Goal: Communication & Community: Answer question/provide support

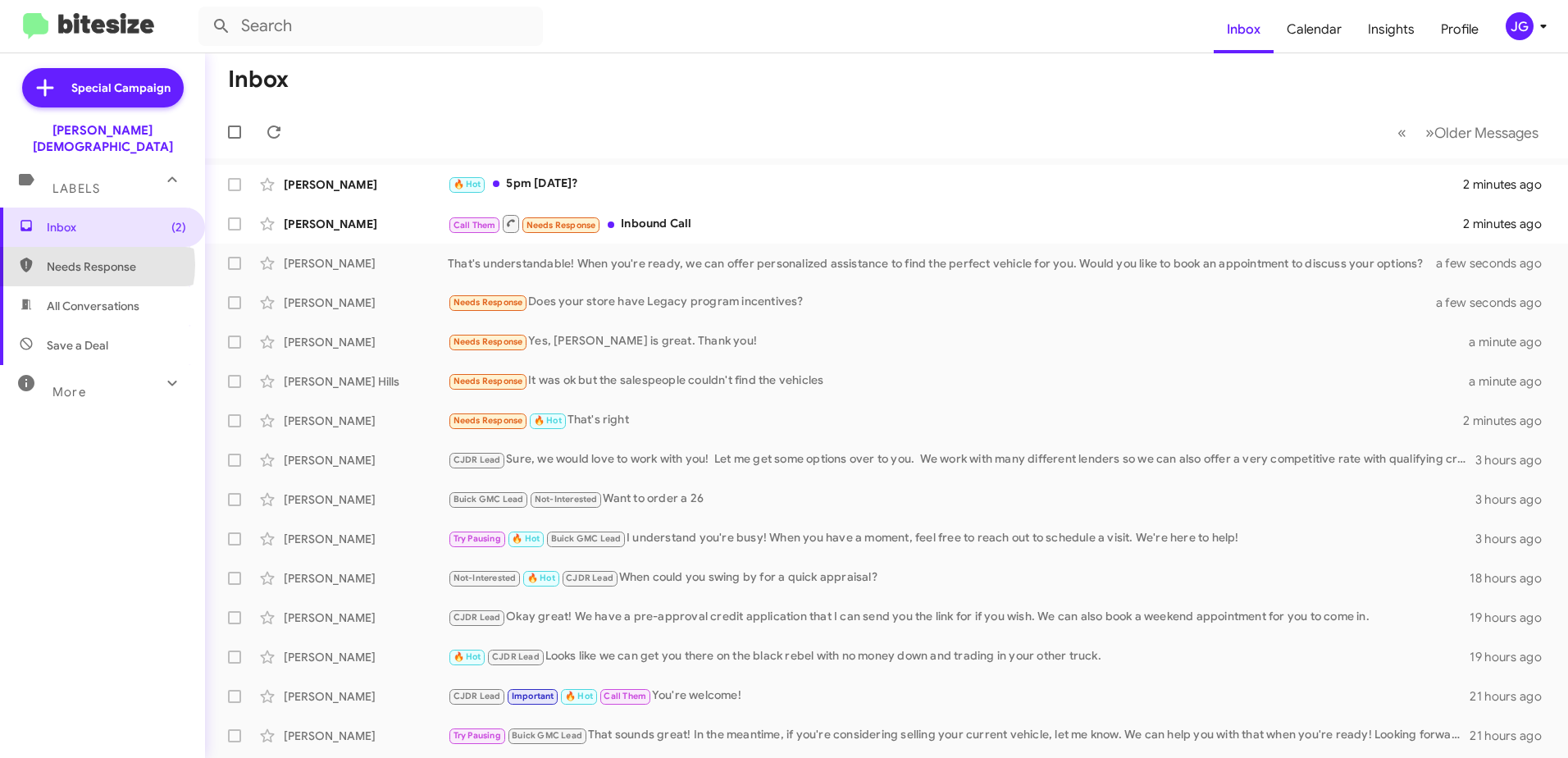
click at [92, 258] on span "Needs Response" at bounding box center [116, 265] width 140 height 16
type input "in:needs-response"
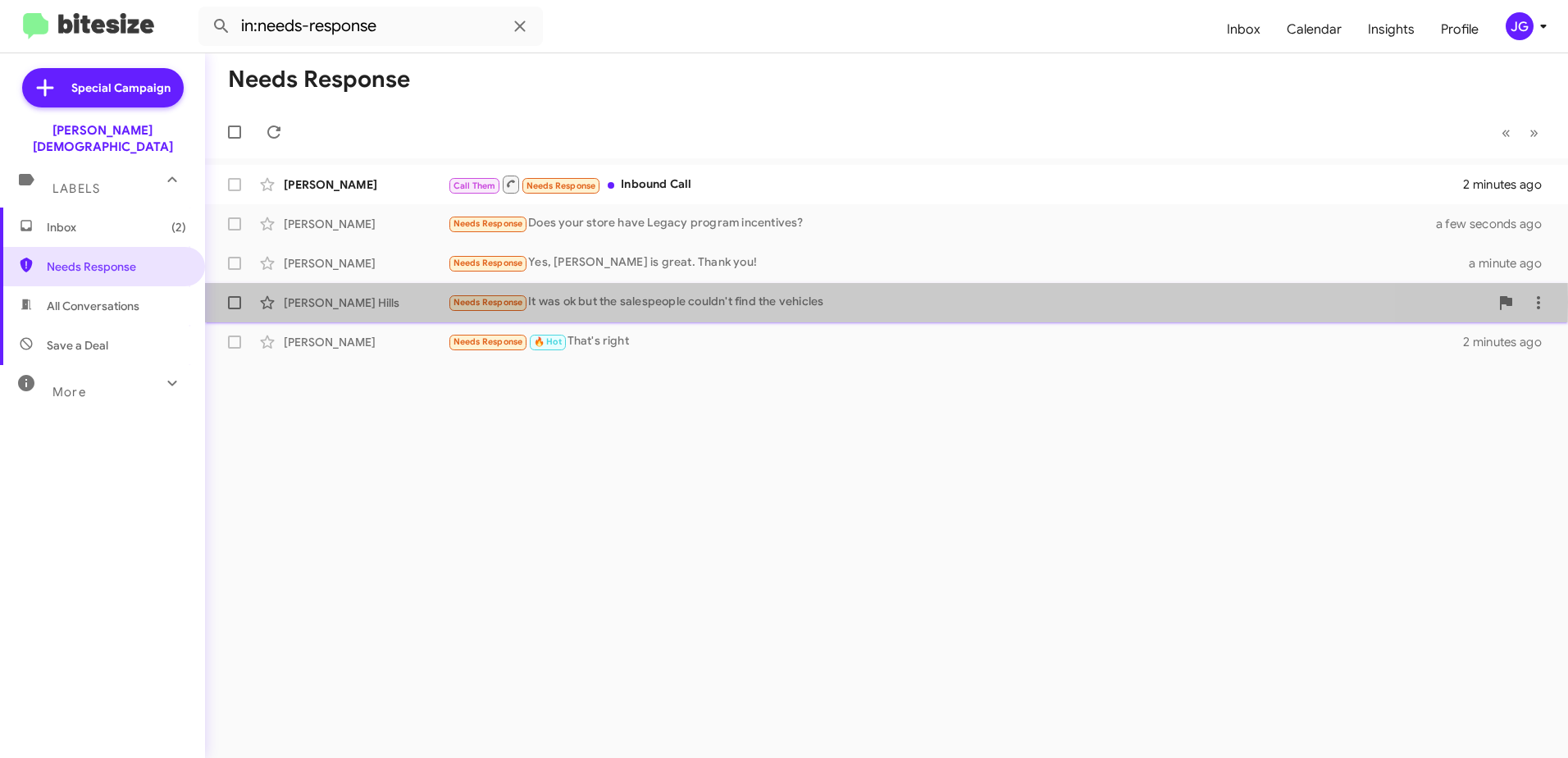
click at [648, 302] on div "Needs Response It was ok but the salespeople couldn't find the vehicles" at bounding box center [969, 302] width 1042 height 19
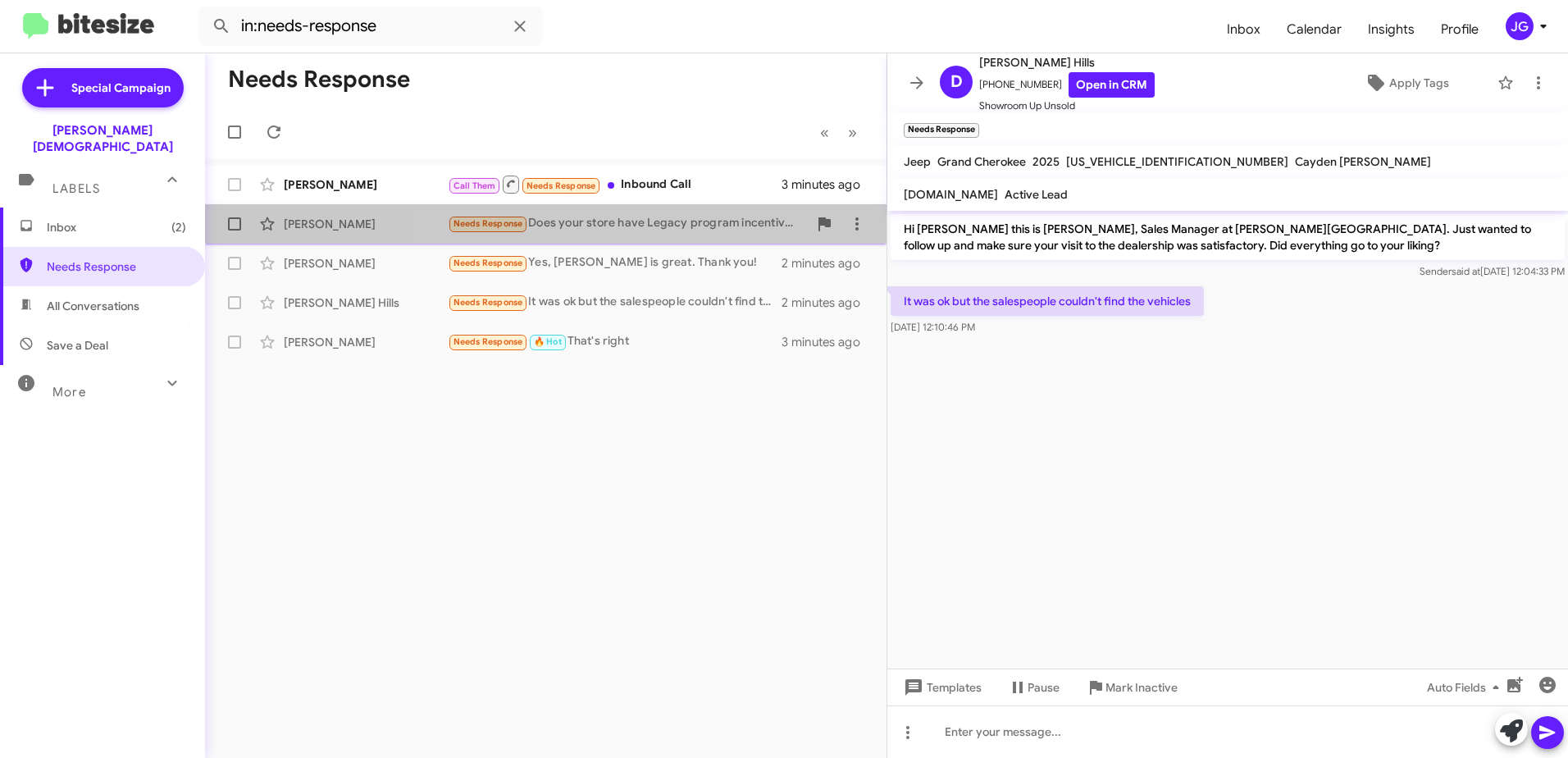
click at [644, 220] on div "Needs Response Does your store have Legacy program incentives?" at bounding box center [628, 223] width 360 height 19
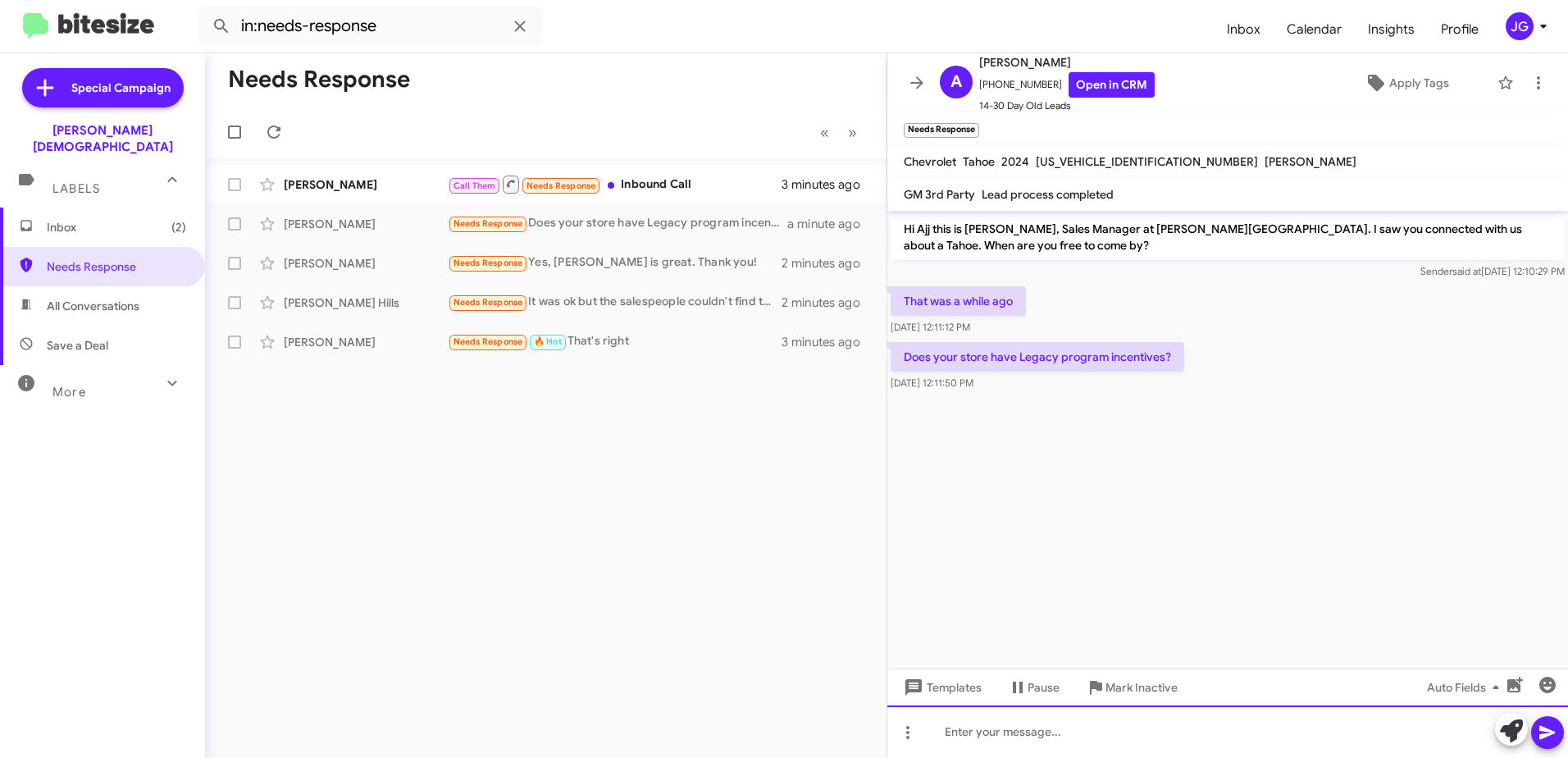
click at [1033, 734] on div at bounding box center [1228, 732] width 681 height 53
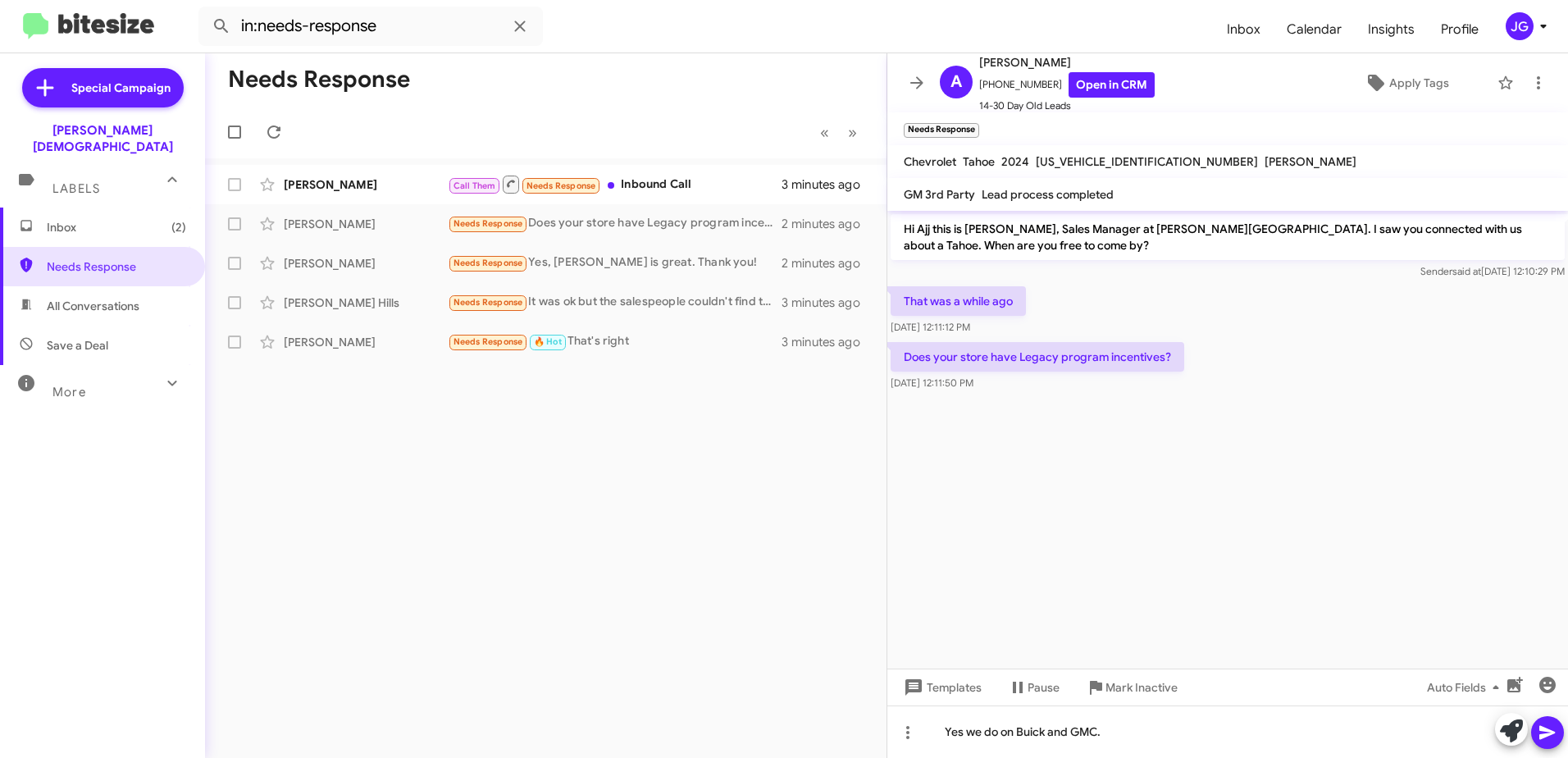
click at [1167, 511] on cdk-virtual-scroll-viewport "Hi Ajj this is [PERSON_NAME], Sales Manager at [PERSON_NAME][GEOGRAPHIC_DATA]. …" at bounding box center [1228, 440] width 681 height 458
click at [1553, 731] on icon at bounding box center [1547, 732] width 20 height 20
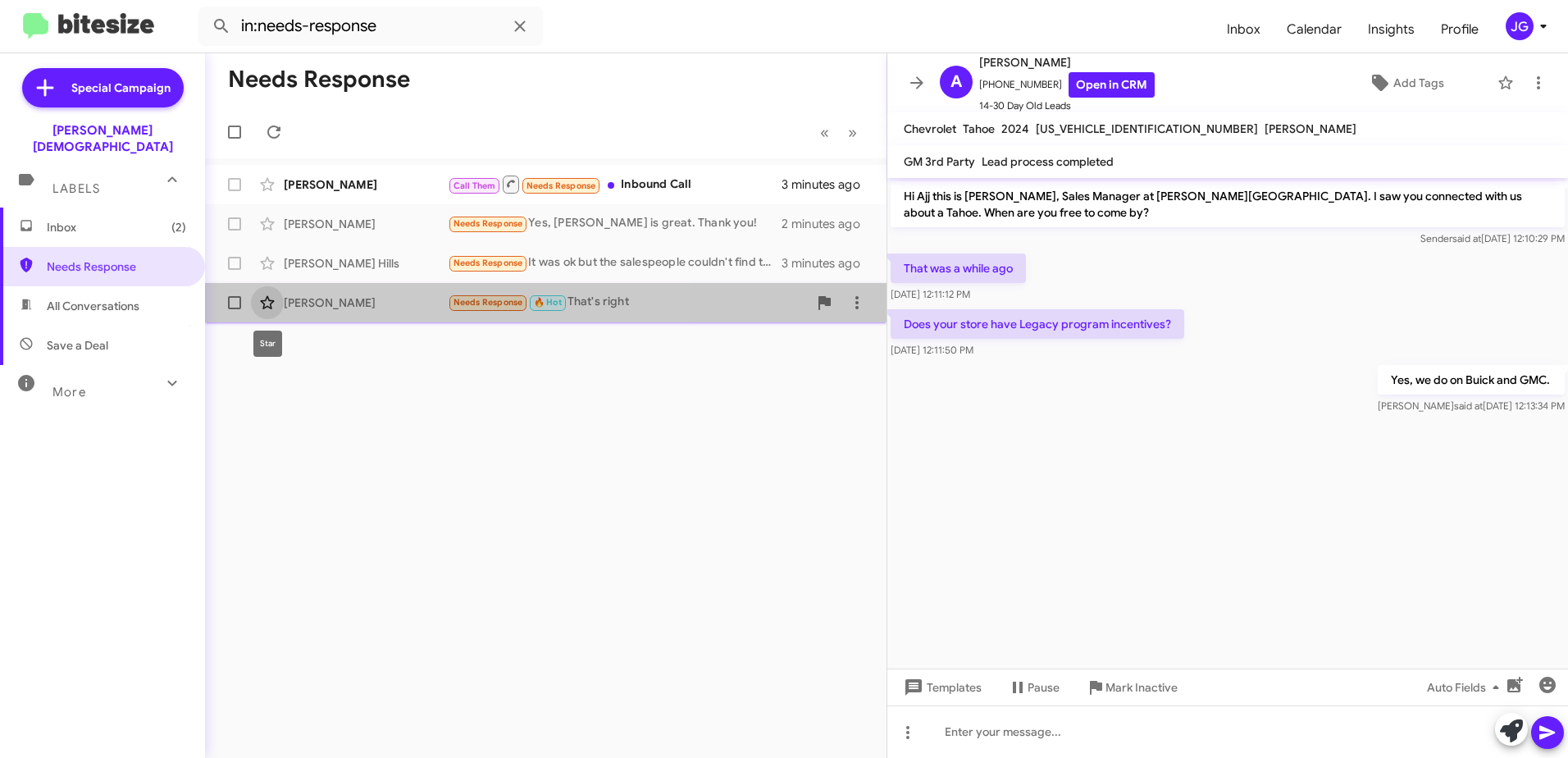
click at [267, 300] on icon at bounding box center [267, 302] width 20 height 20
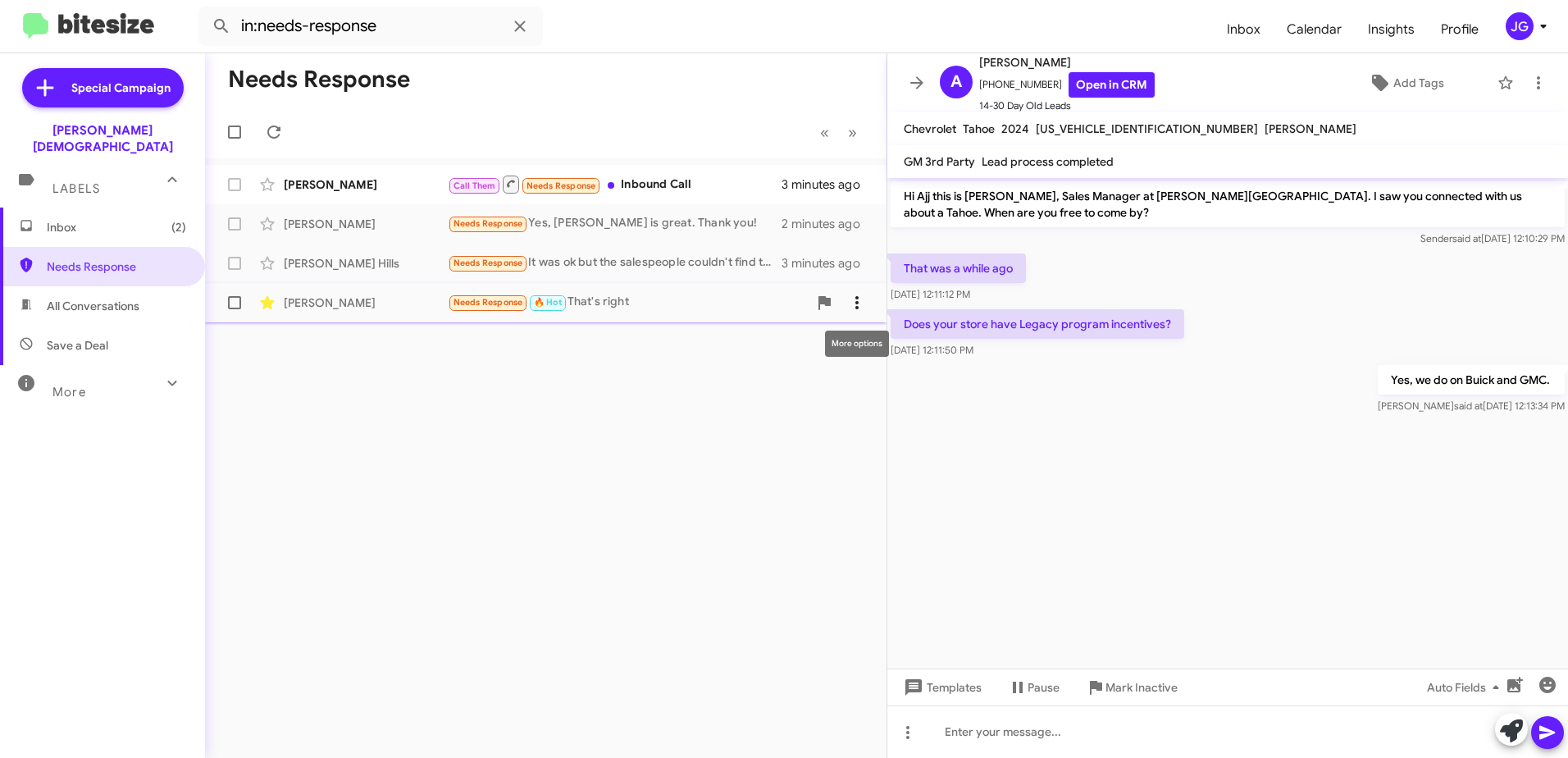
click at [859, 304] on icon at bounding box center [856, 302] width 20 height 20
click at [444, 556] on div at bounding box center [784, 379] width 1568 height 758
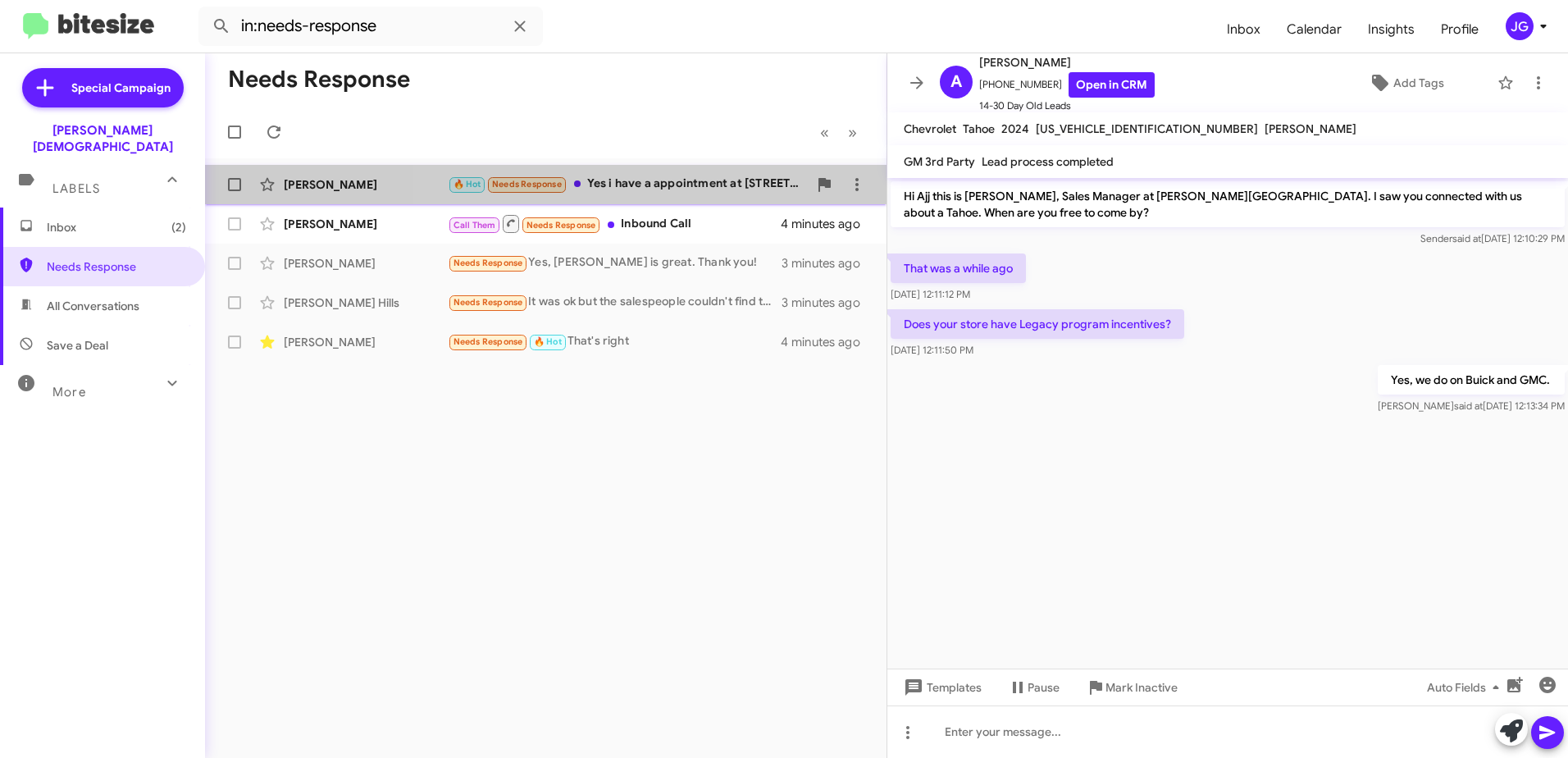
click at [656, 184] on div "🔥 Hot Needs Response Yes i have a appointment at [STREET_ADDRESS][PERSON_NAME] …" at bounding box center [628, 184] width 360 height 19
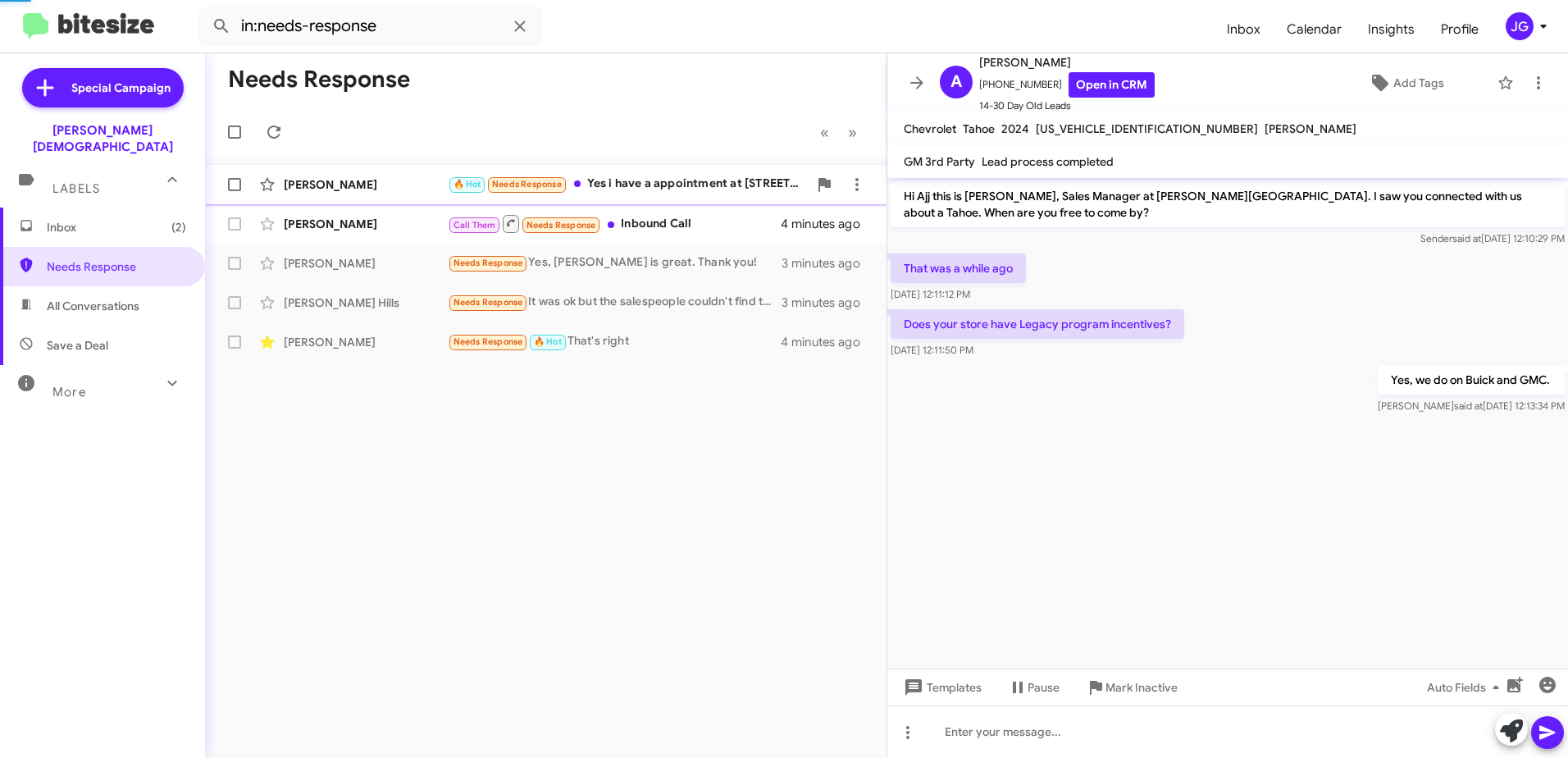
scroll to position [5, 0]
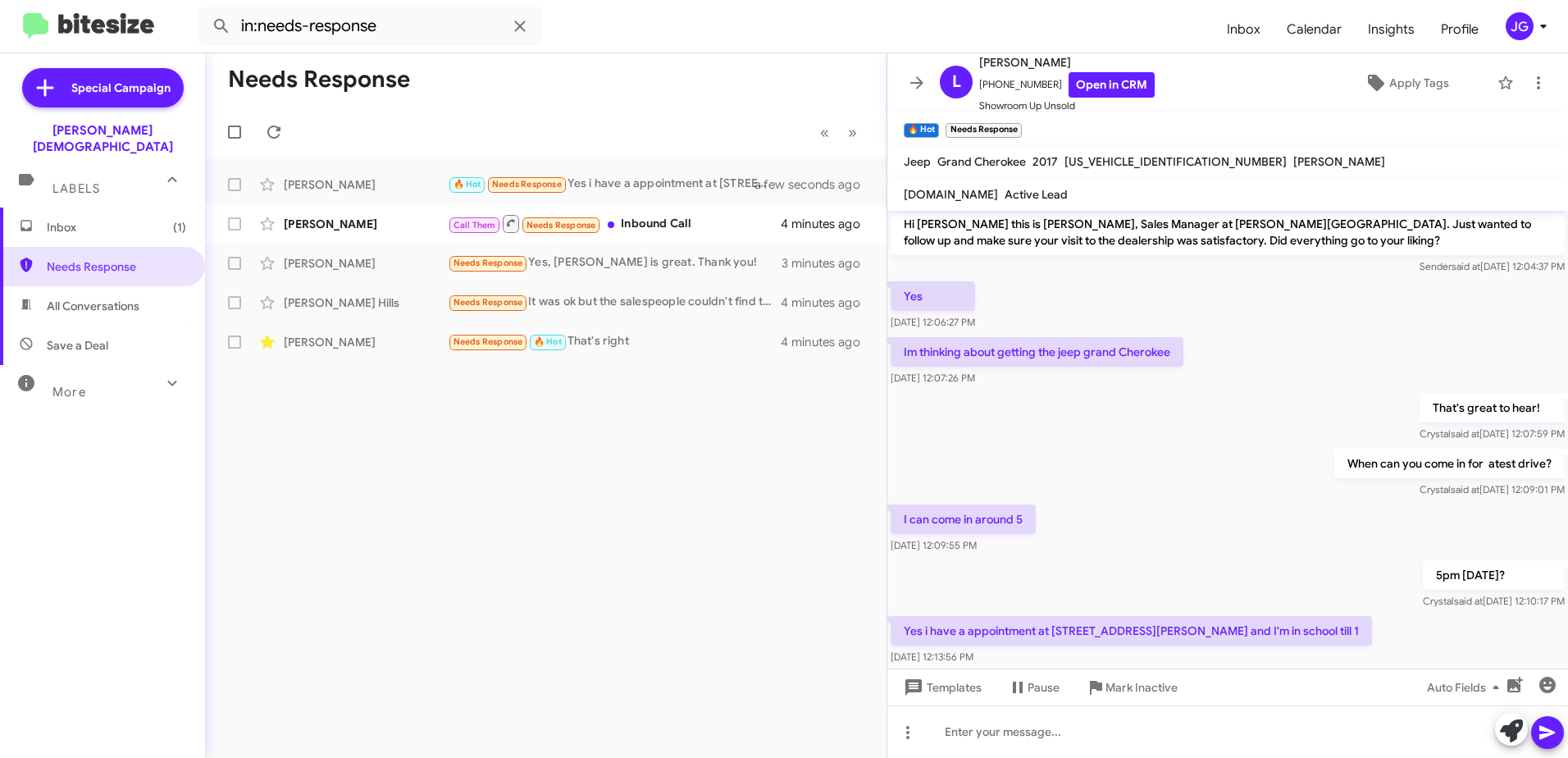
click at [78, 220] on span "Inbox (1)" at bounding box center [116, 227] width 140 height 16
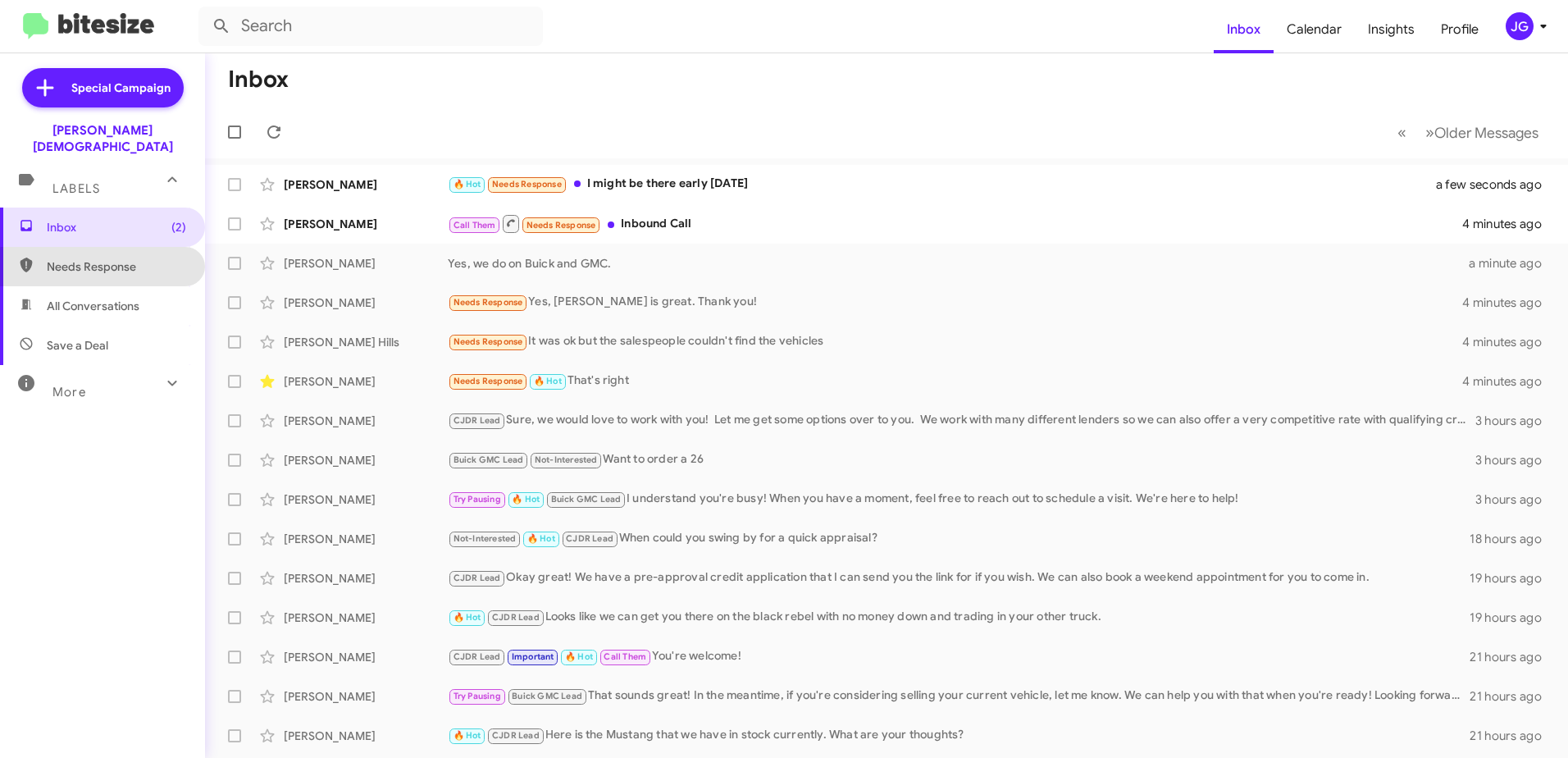
click at [115, 258] on span "Needs Response" at bounding box center [116, 265] width 140 height 16
type input "in:needs-response"
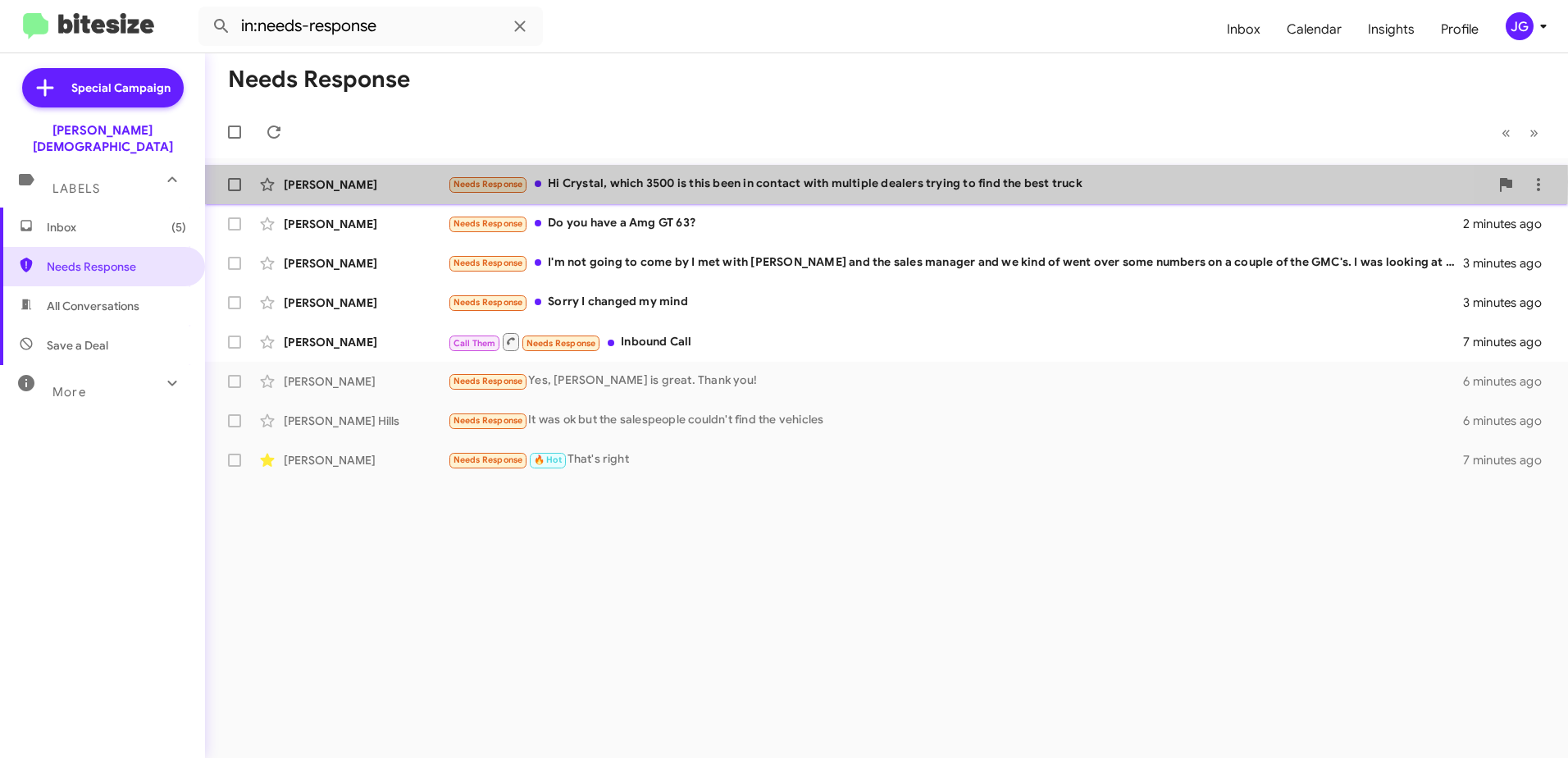
click at [687, 181] on div "Needs Response Hi Crystal, which 3500 is this been in contact with multiple dea…" at bounding box center [969, 184] width 1042 height 19
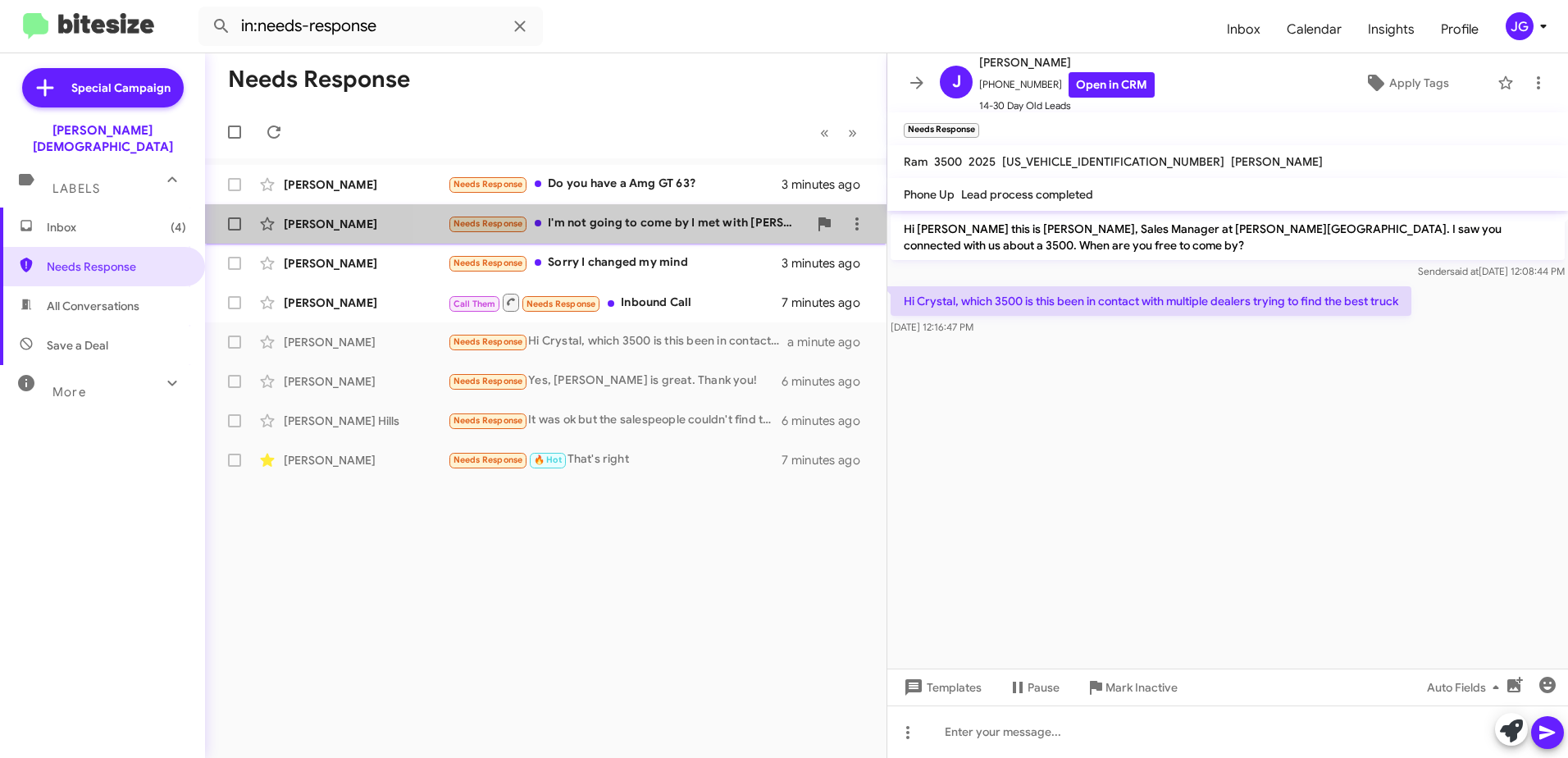
click at [626, 219] on div "Needs Response I'm not going to come by I met with [PERSON_NAME] and the sales …" at bounding box center [628, 223] width 360 height 19
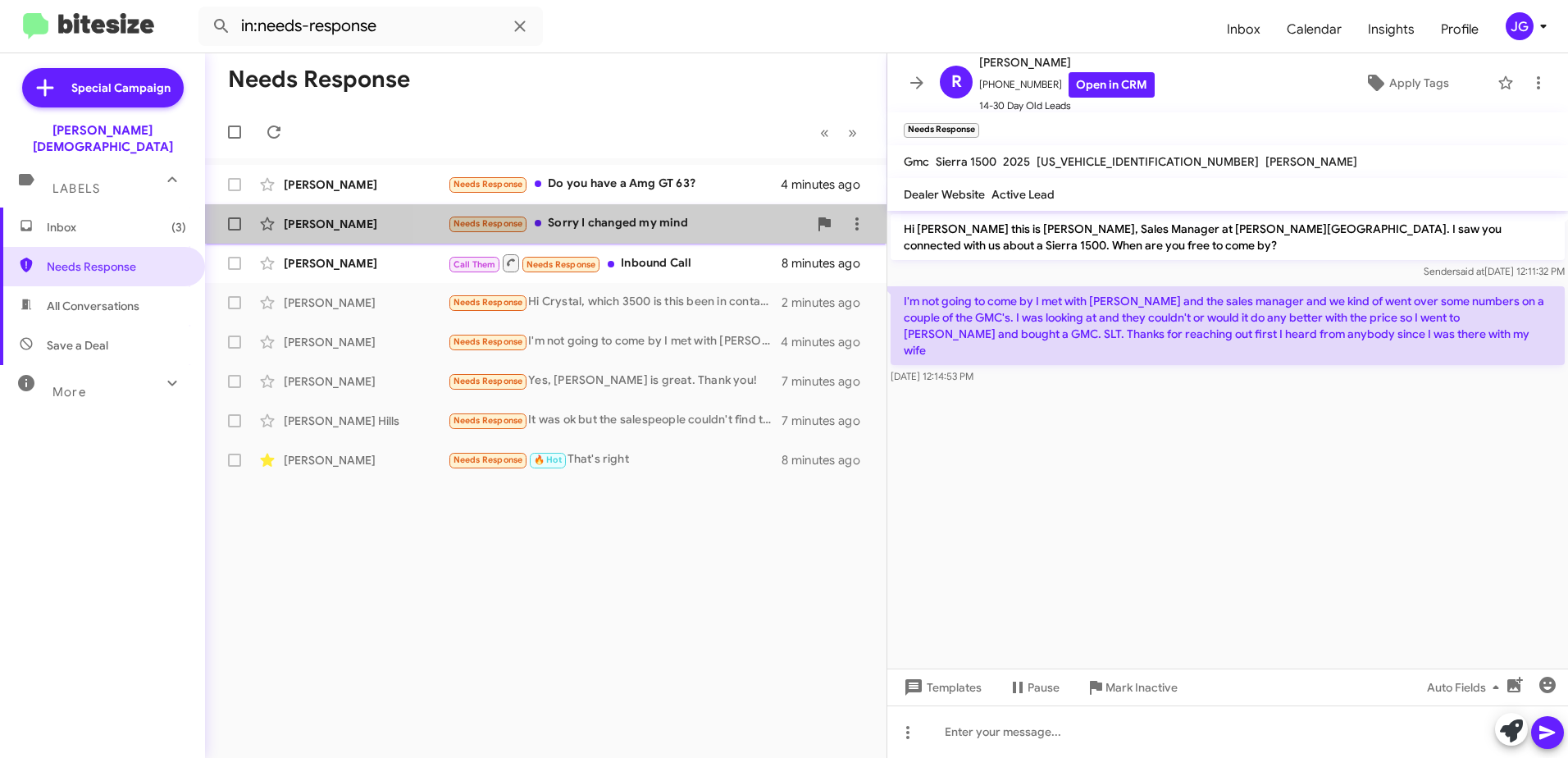
click at [649, 223] on div "Needs Response Sorry I changed my mind" at bounding box center [628, 223] width 360 height 19
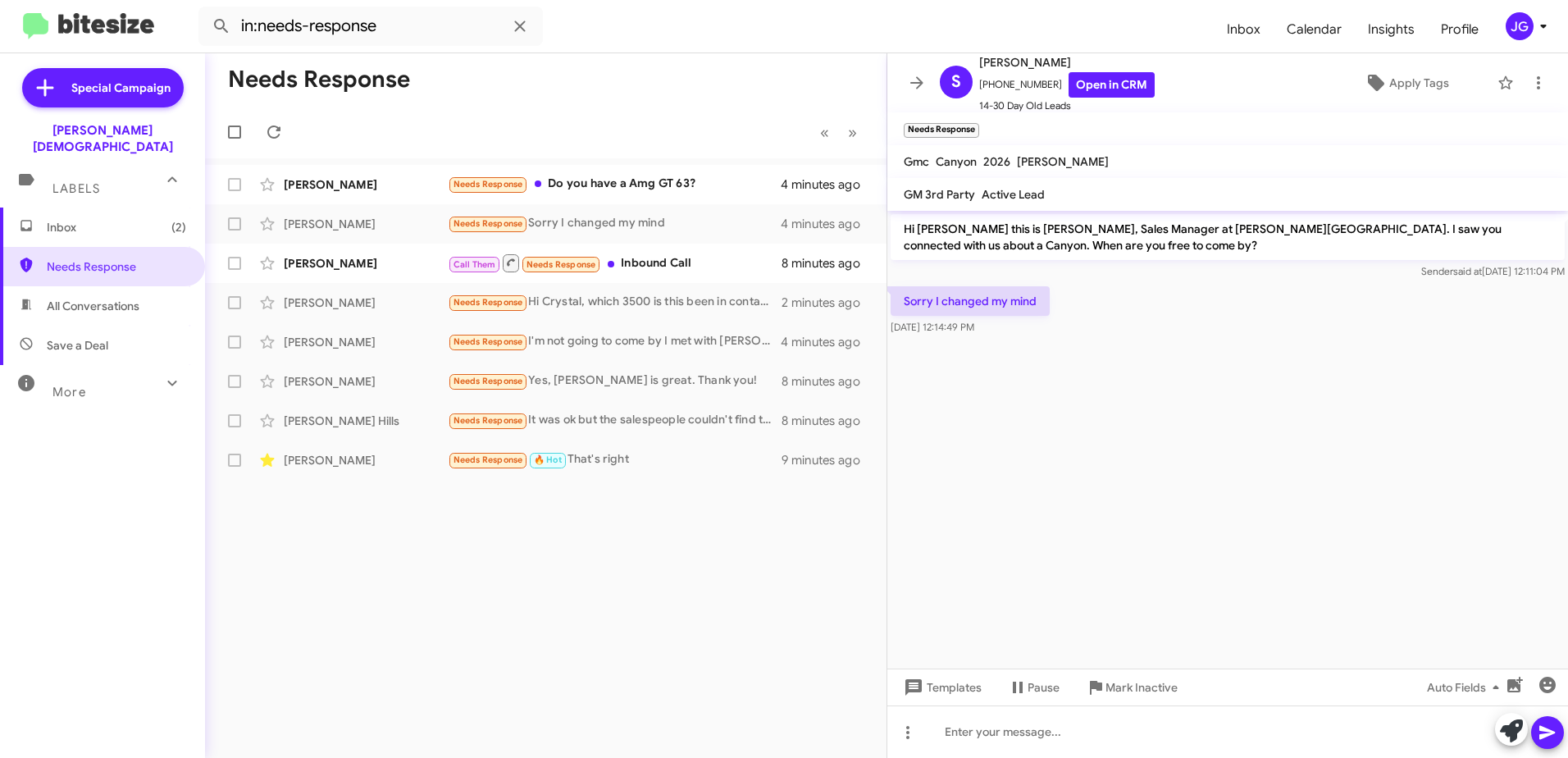
click at [72, 220] on span "Inbox (2)" at bounding box center [116, 227] width 140 height 16
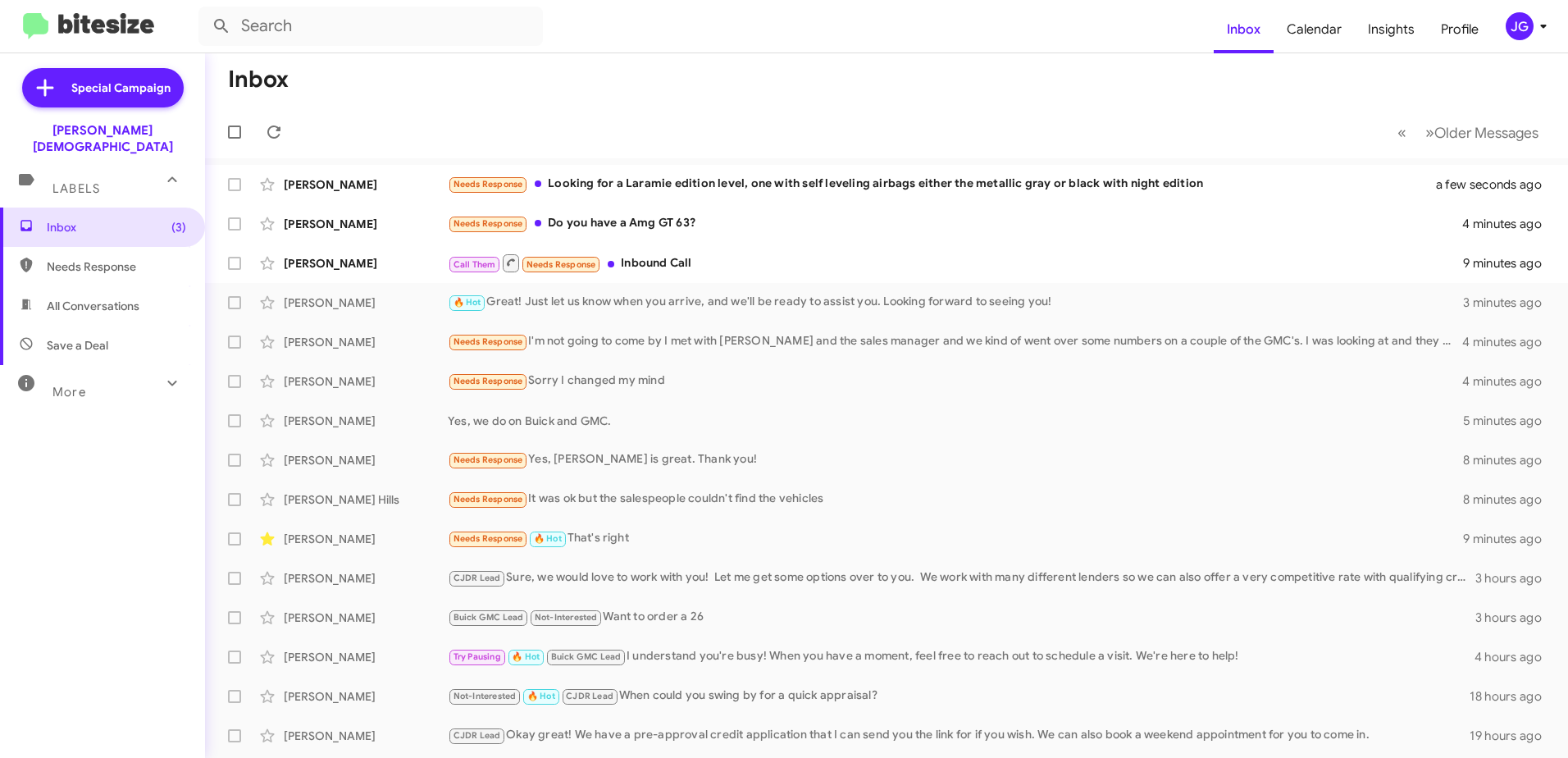
click at [72, 258] on span "Needs Response" at bounding box center [116, 265] width 140 height 16
type input "in:needs-response"
